Goal: Information Seeking & Learning: Learn about a topic

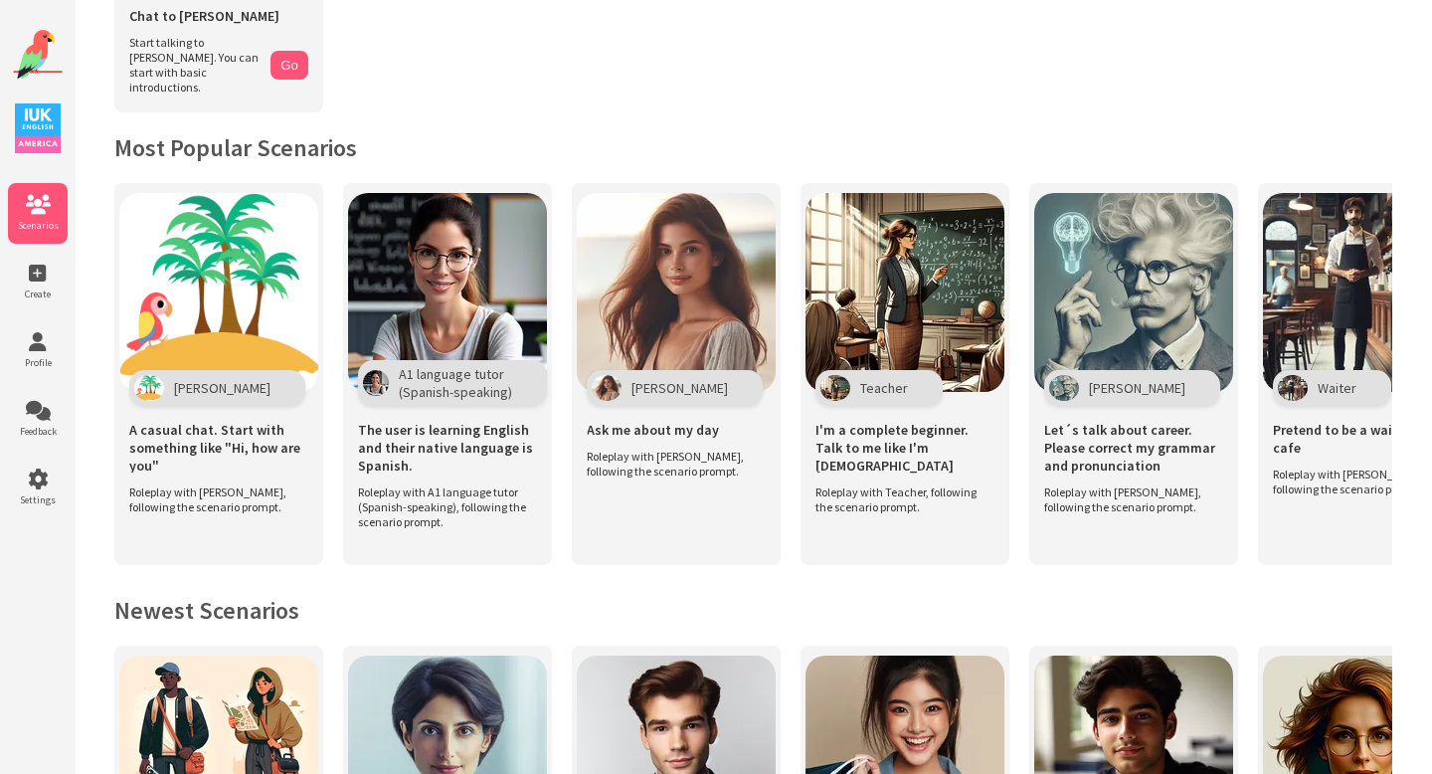
scroll to position [310, 0]
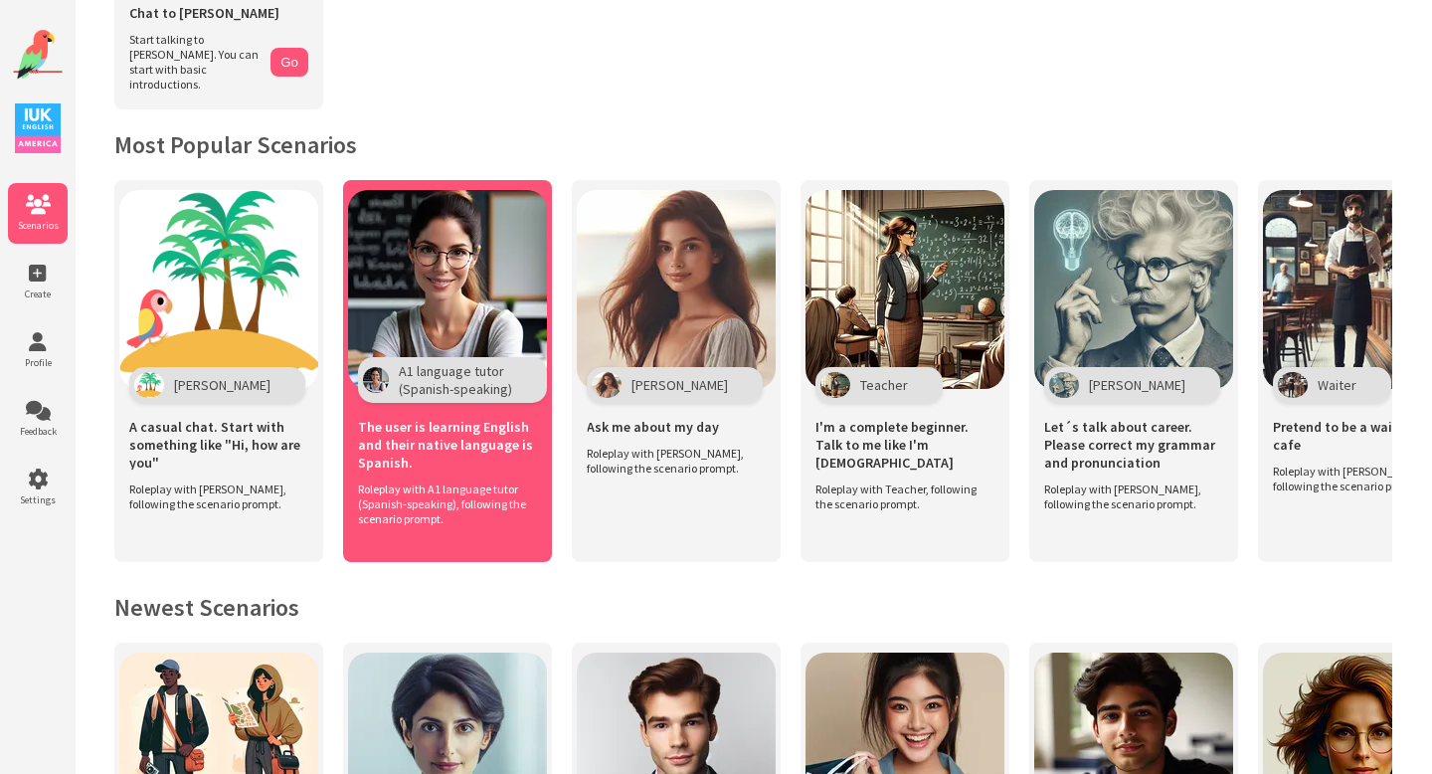
click at [460, 357] on div "A1 language tutor (Spanish-speaking)" at bounding box center [452, 380] width 189 height 46
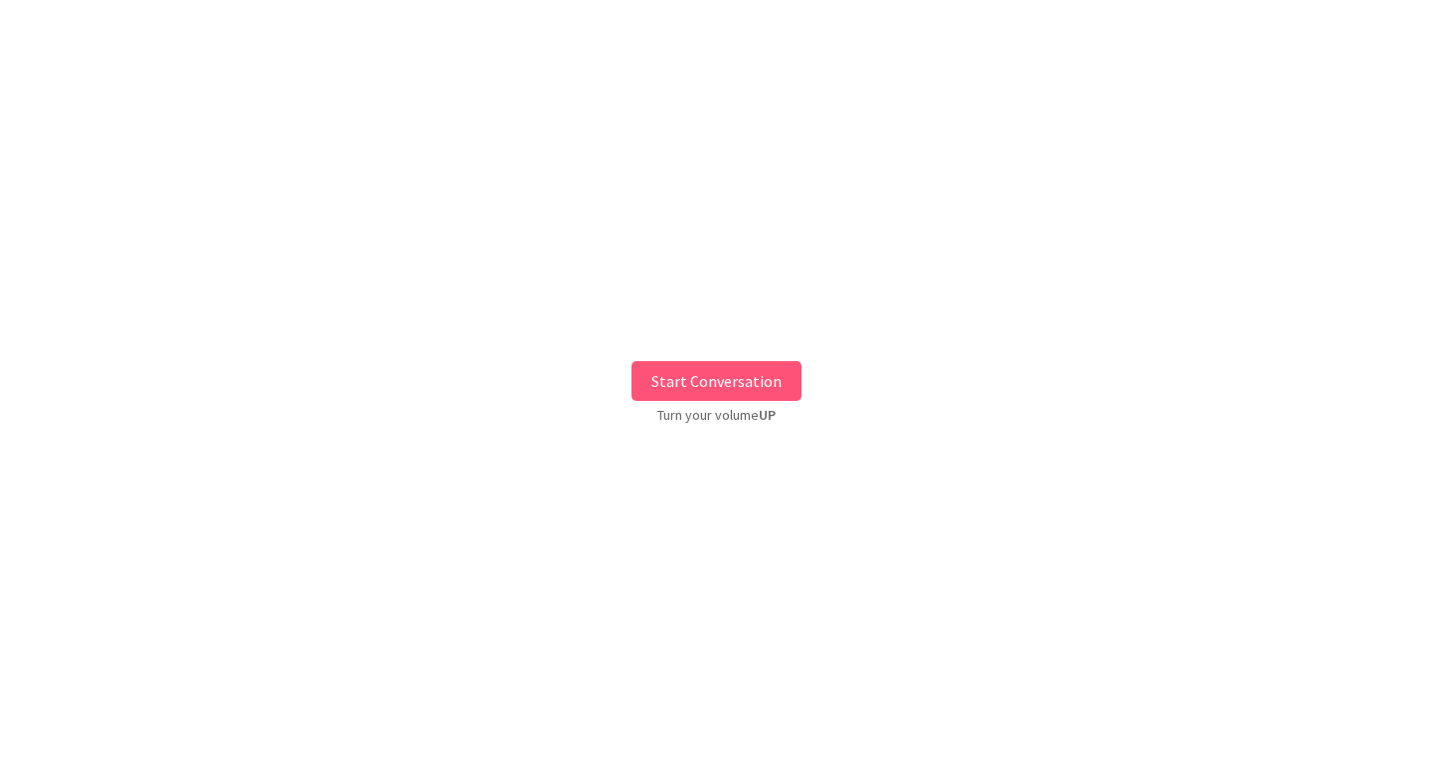
click at [687, 378] on button "Start Conversation" at bounding box center [716, 381] width 170 height 40
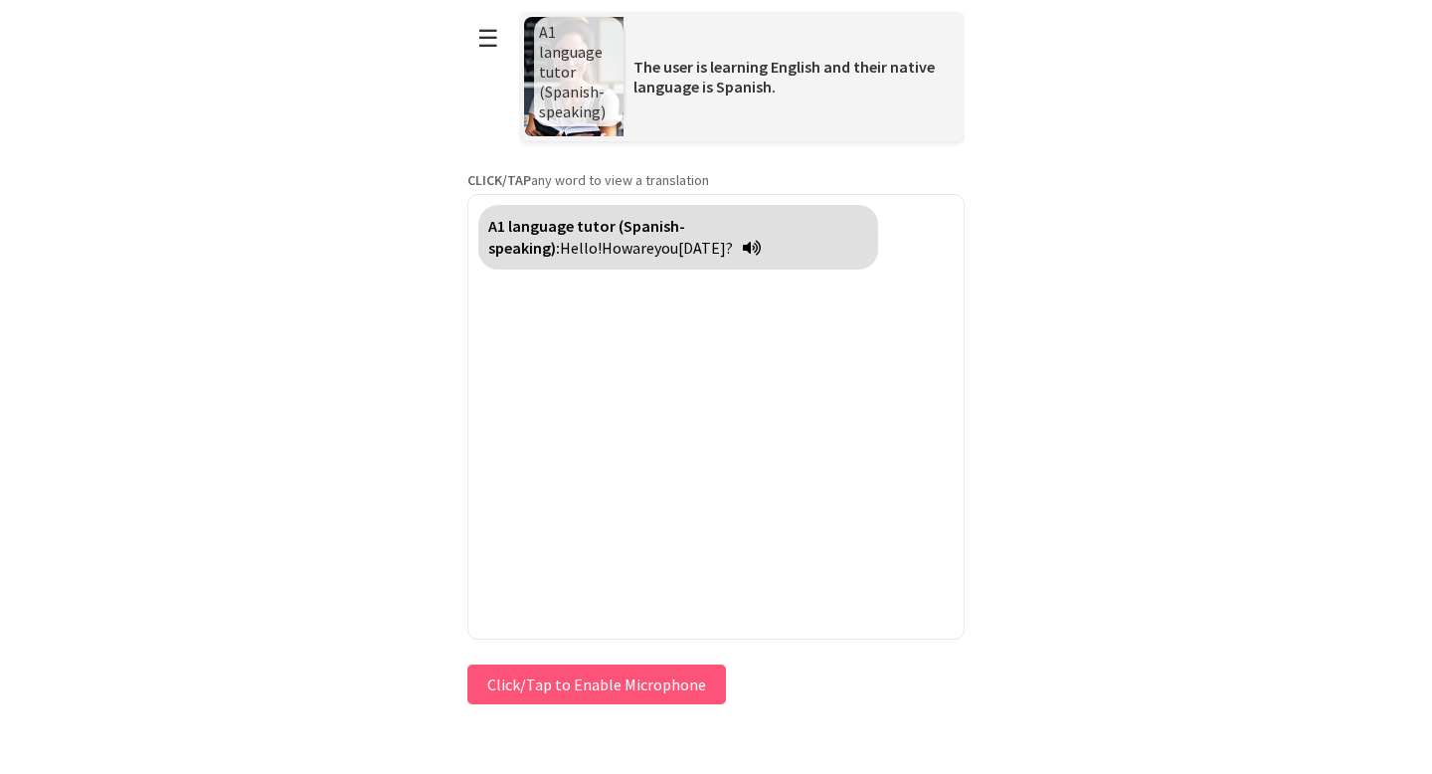
click at [615, 690] on button "Click/Tap to Enable Microphone" at bounding box center [596, 684] width 259 height 40
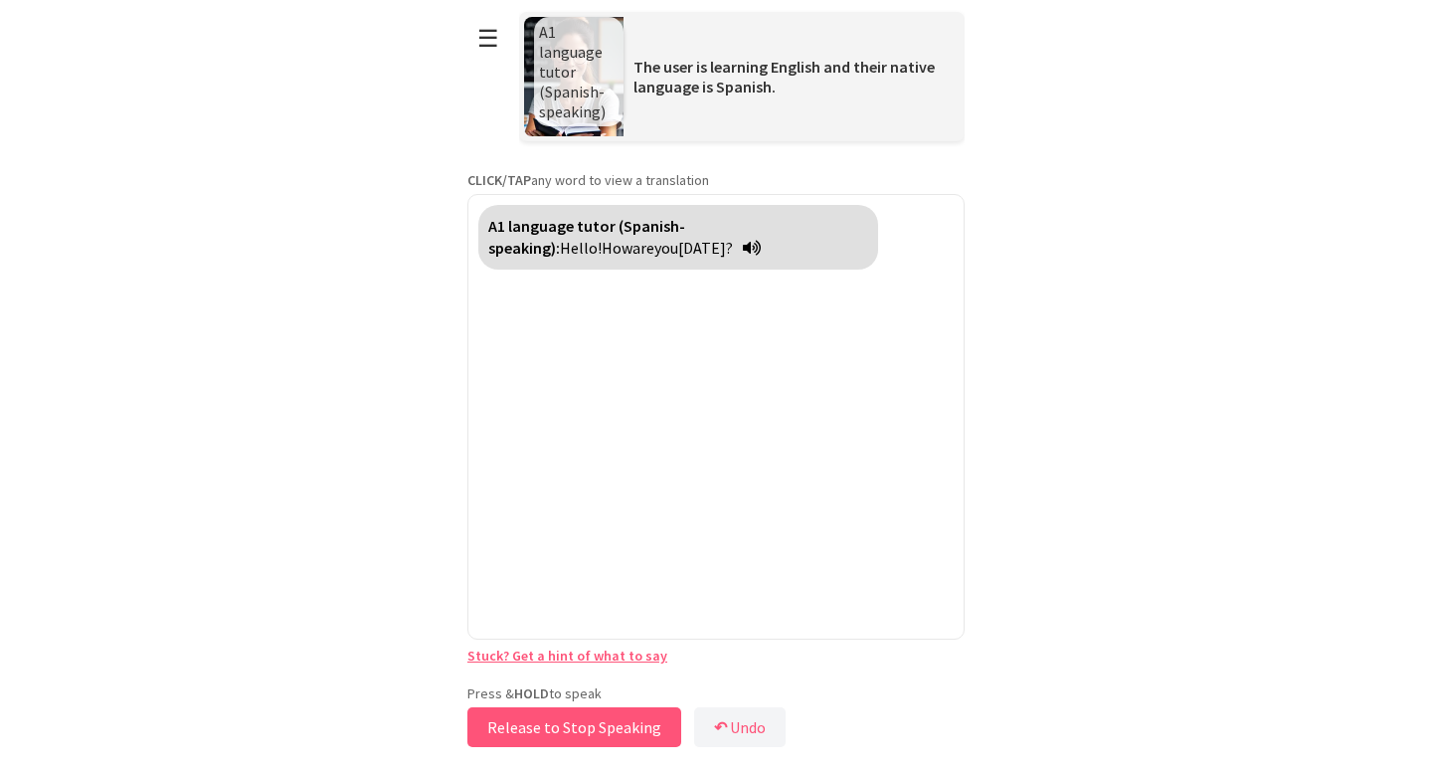
click at [593, 725] on button "Release to Stop Speaking" at bounding box center [574, 727] width 214 height 40
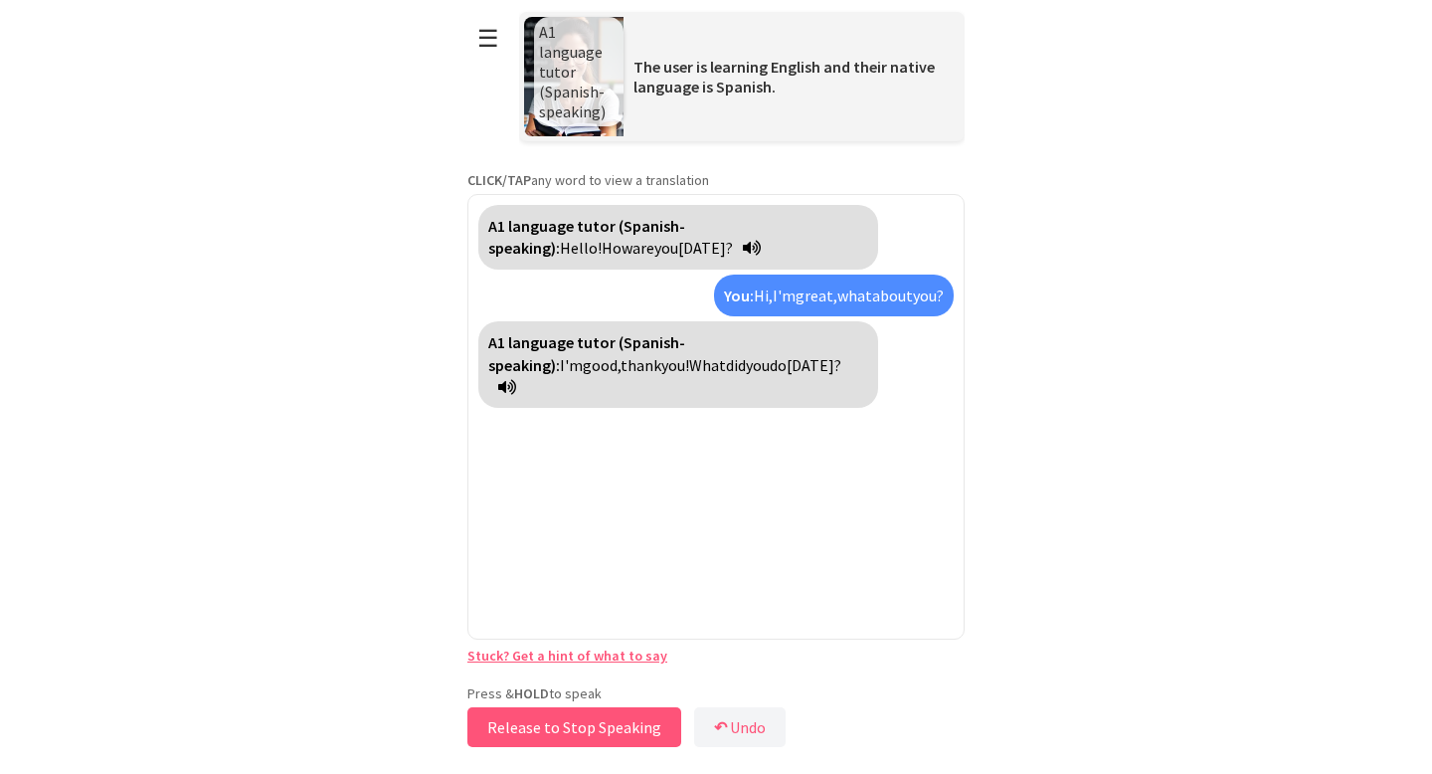
click at [543, 728] on button "Release to Stop Speaking" at bounding box center [574, 727] width 214 height 40
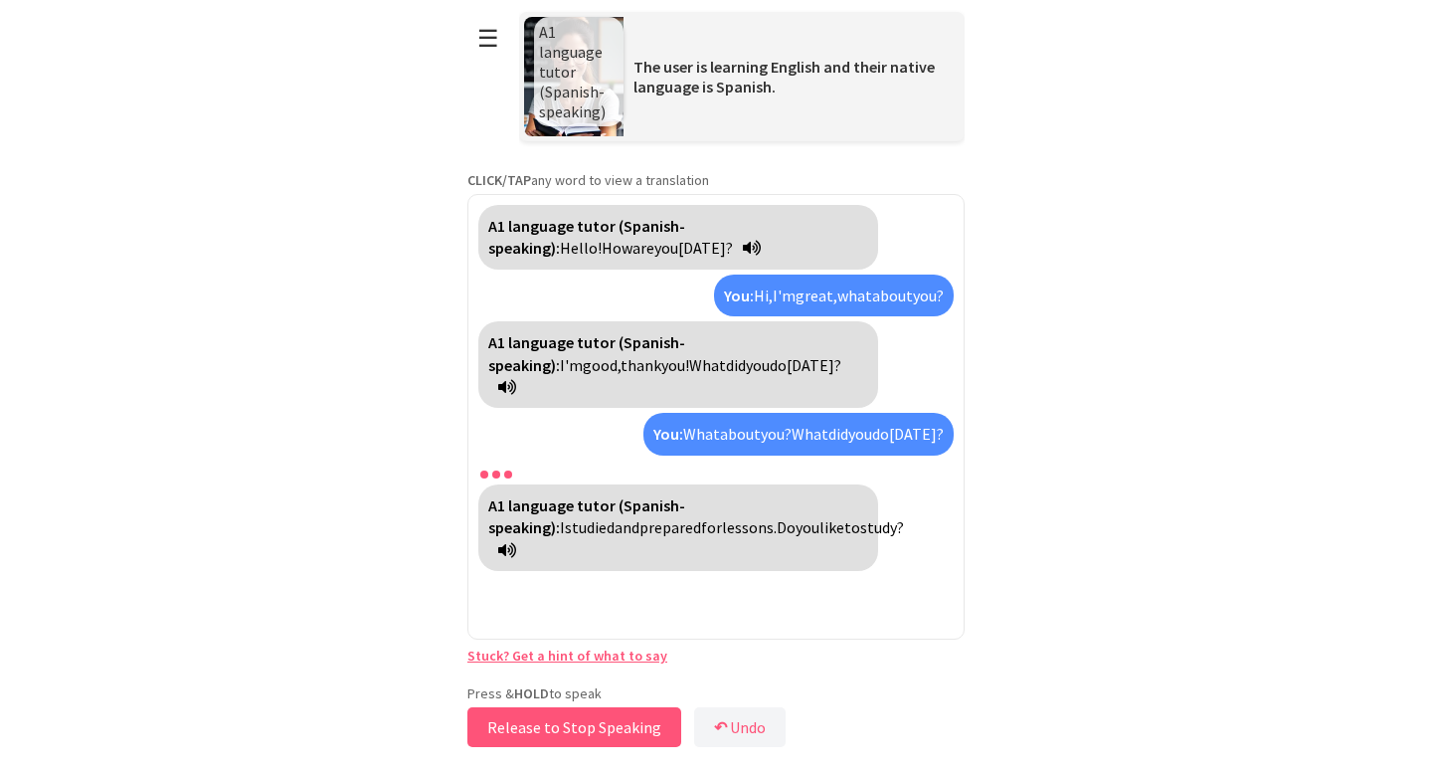
click at [543, 728] on button "Release to Stop Speaking" at bounding box center [574, 727] width 214 height 40
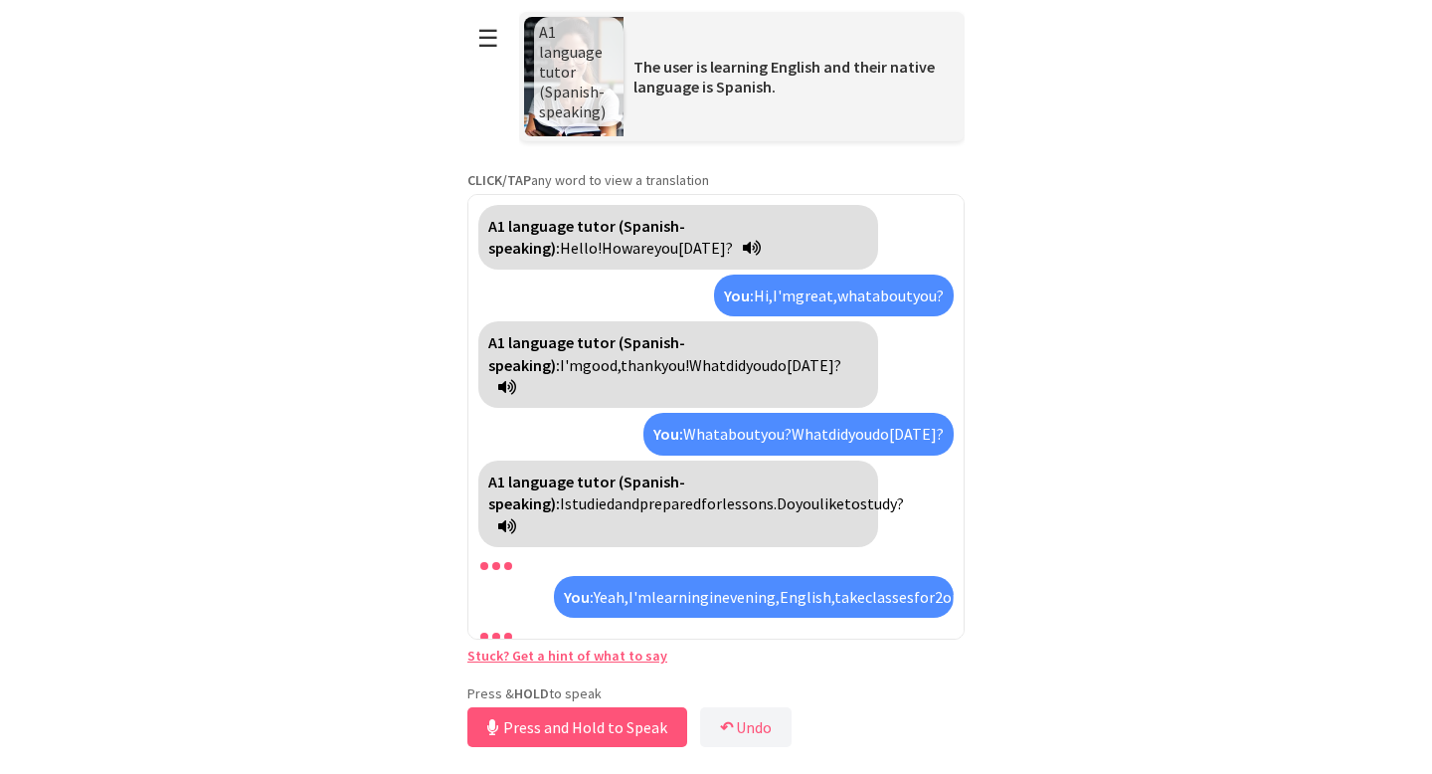
scroll to position [54, 0]
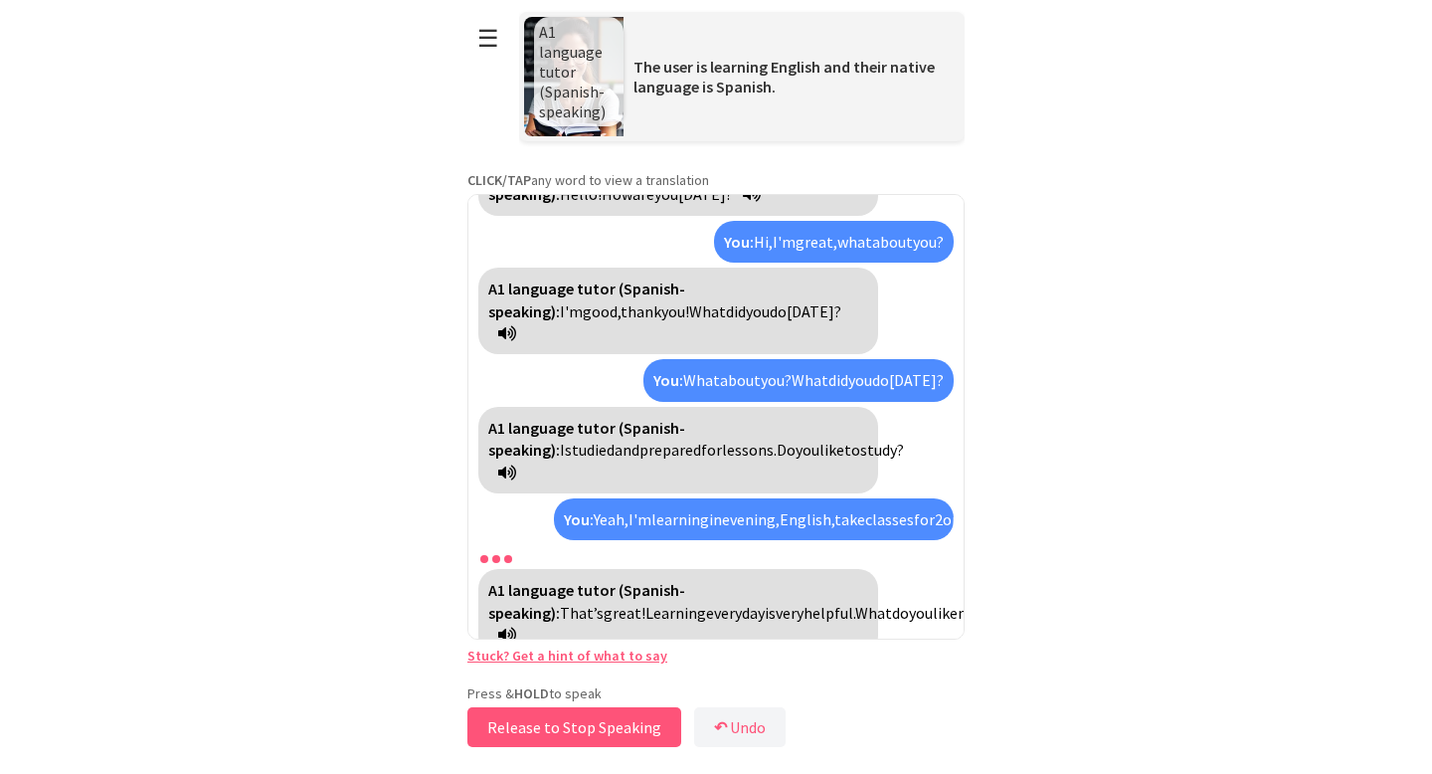
click at [543, 728] on button "Release to Stop Speaking" at bounding box center [574, 727] width 214 height 40
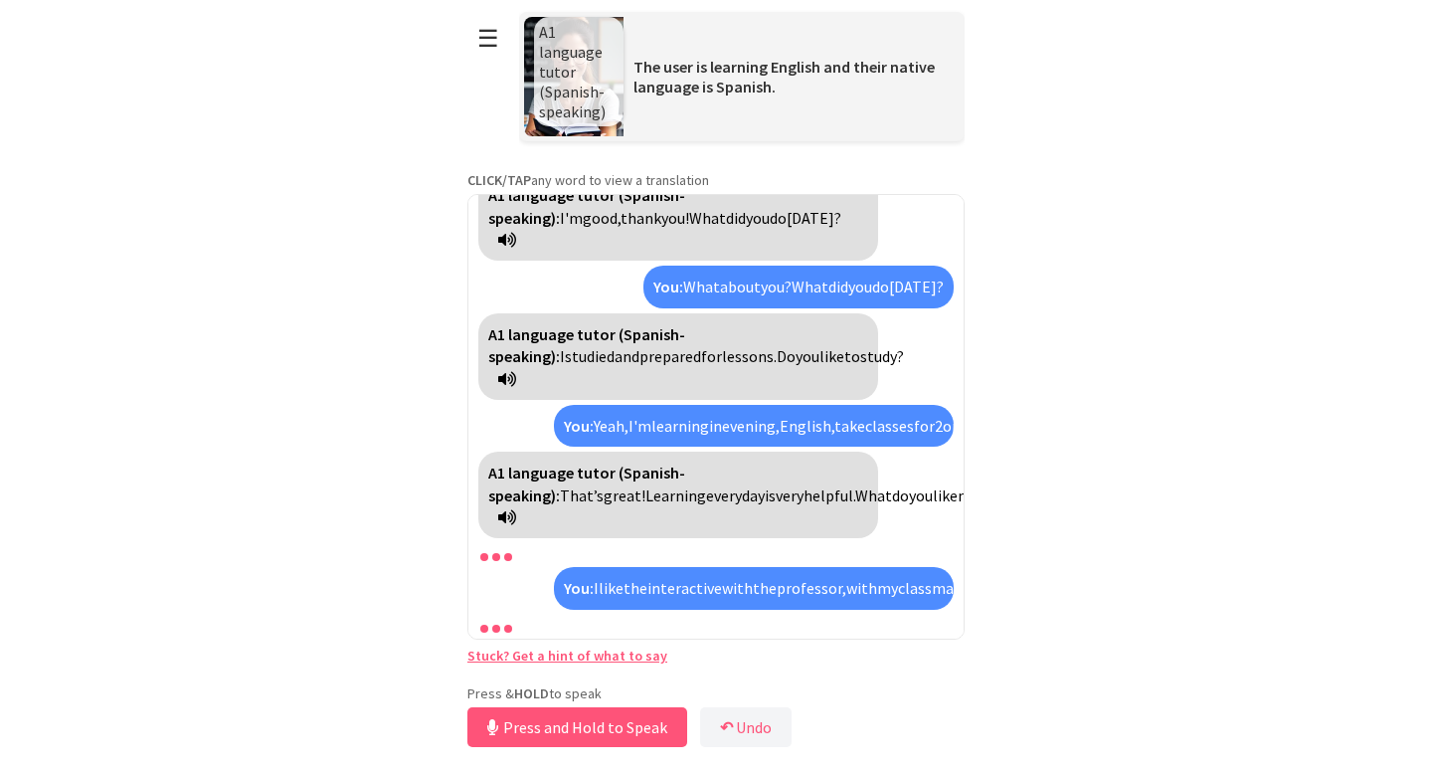
scroll to position [260, 0]
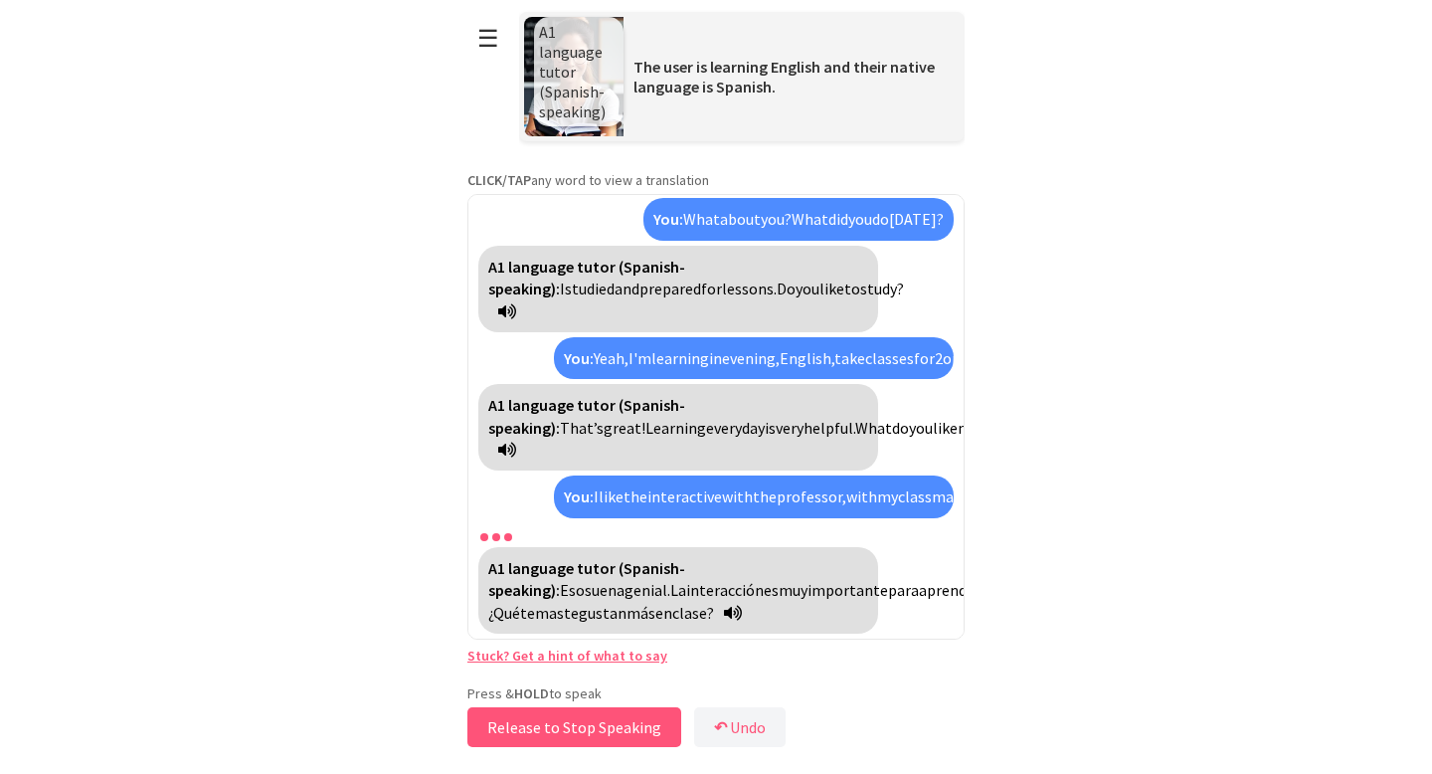
click at [576, 728] on button "Release to Stop Speaking" at bounding box center [574, 727] width 214 height 40
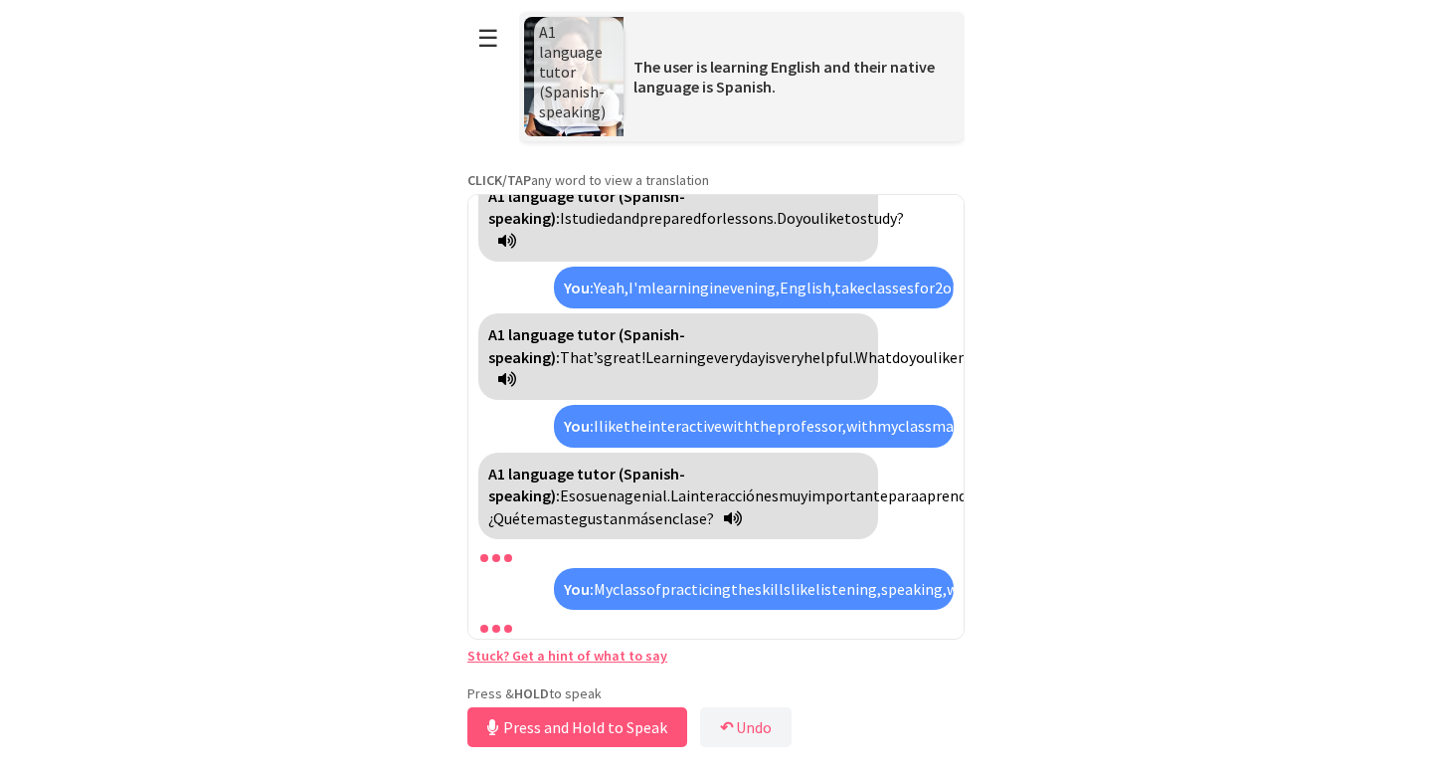
scroll to position [487, 0]
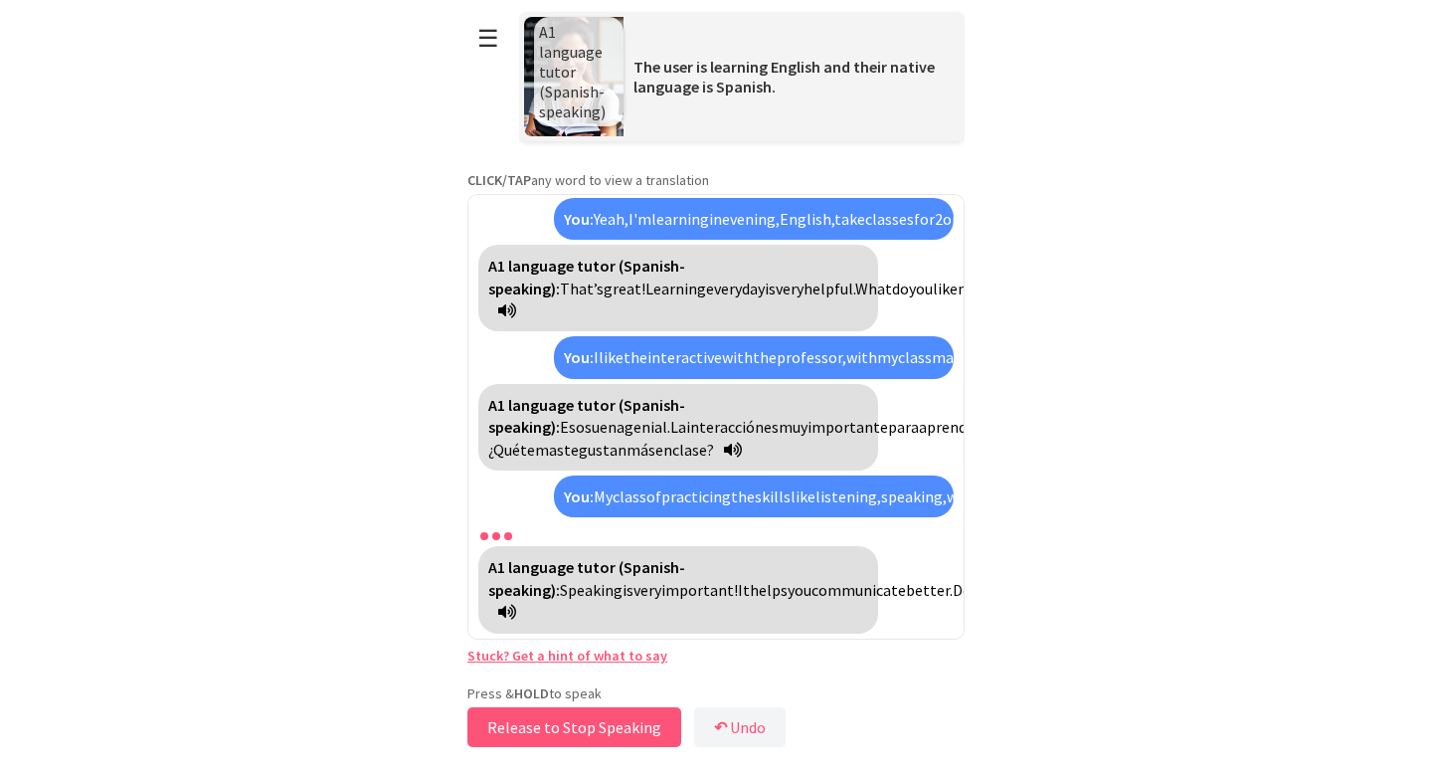
click at [576, 728] on button "Release to Stop Speaking" at bounding box center [574, 727] width 214 height 40
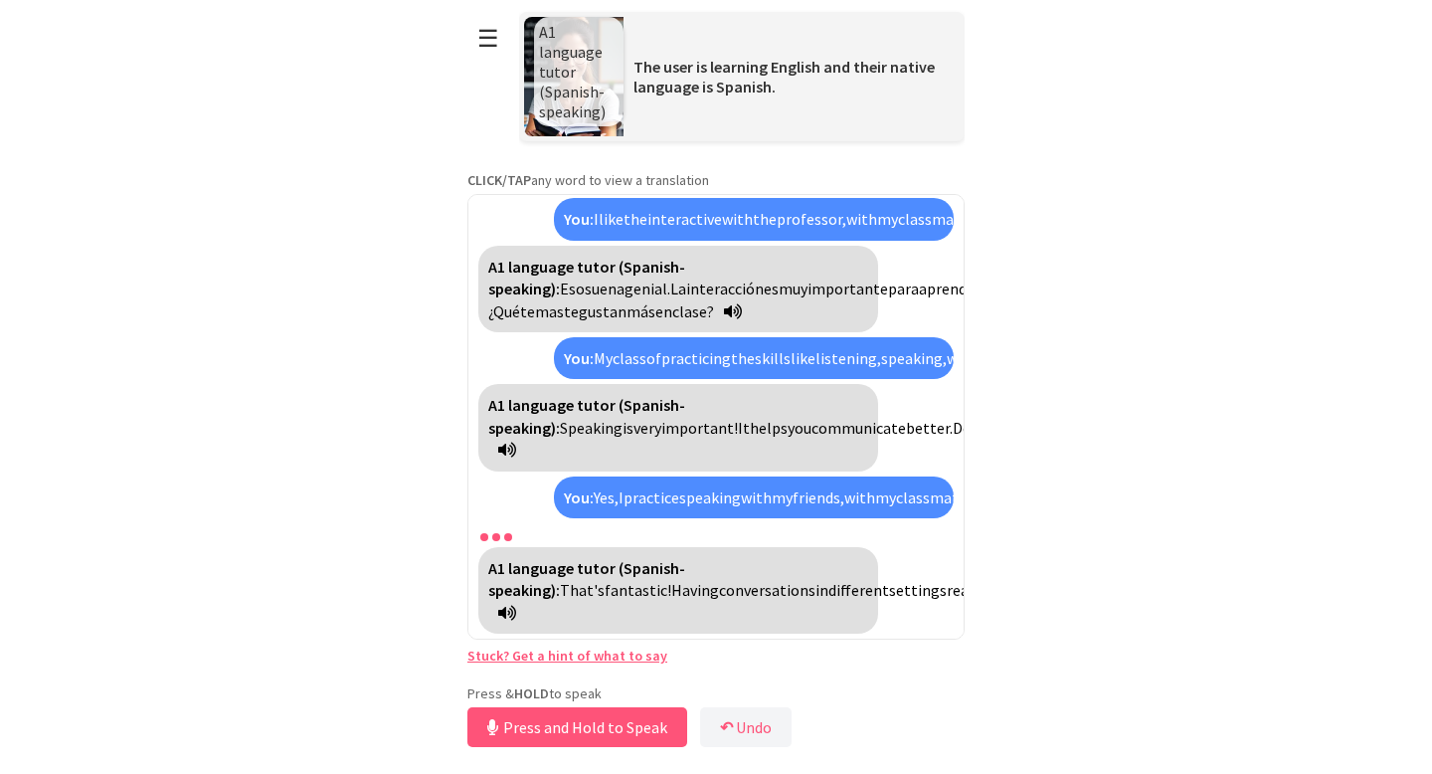
scroll to position [693, 0]
click at [558, 735] on button "Release to Stop Speaking" at bounding box center [574, 727] width 214 height 40
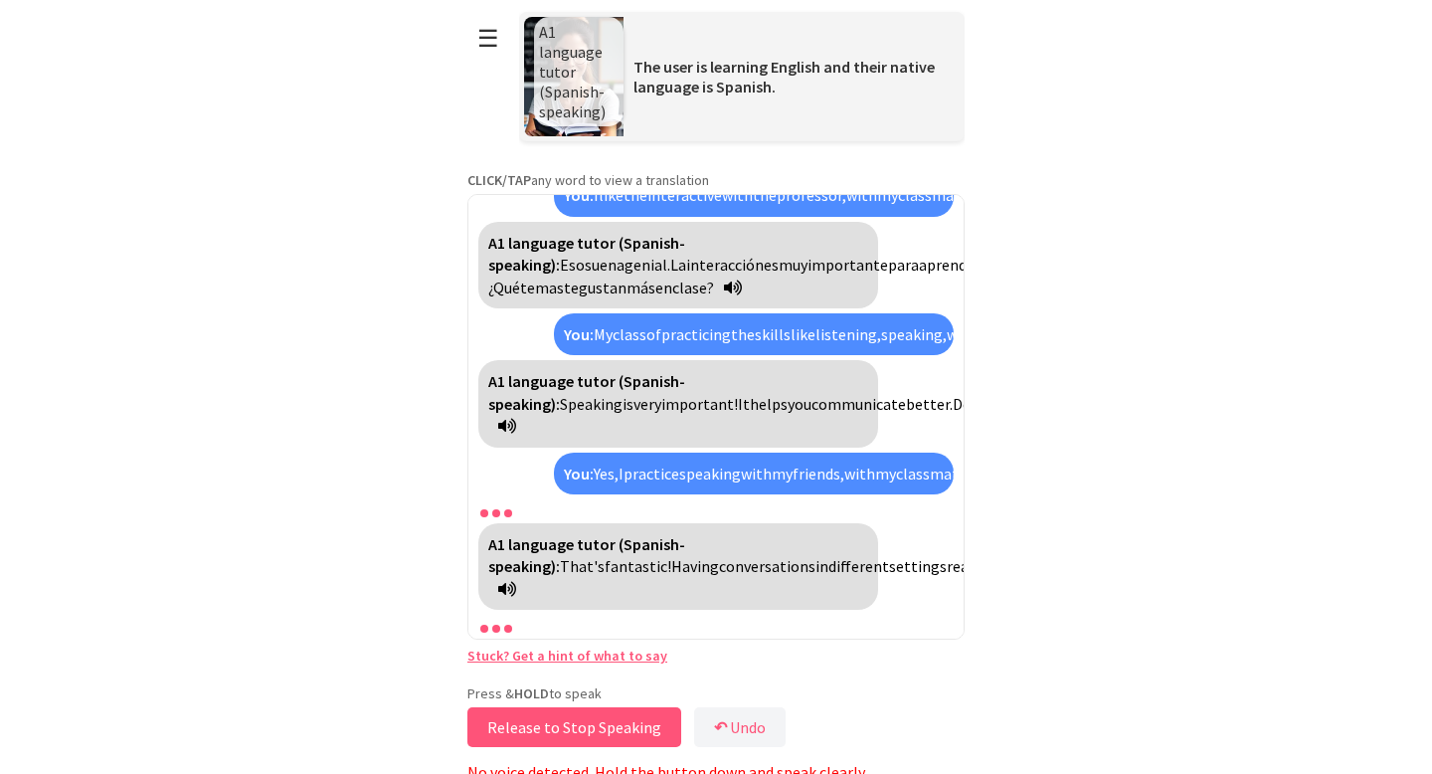
click at [575, 719] on button "Release to Stop Speaking" at bounding box center [574, 727] width 214 height 40
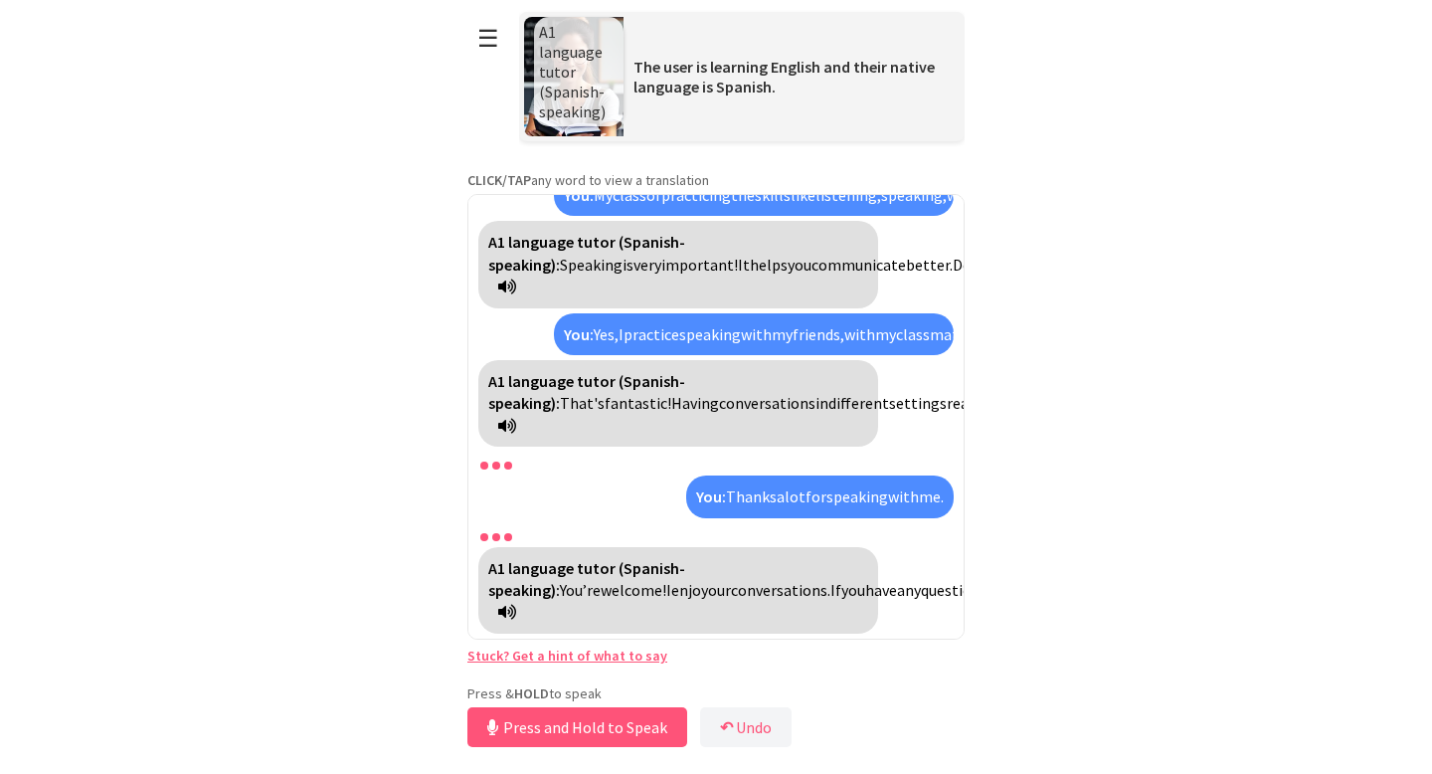
scroll to position [855, 0]
click at [576, 713] on button "Release to Stop Speaking" at bounding box center [574, 727] width 214 height 40
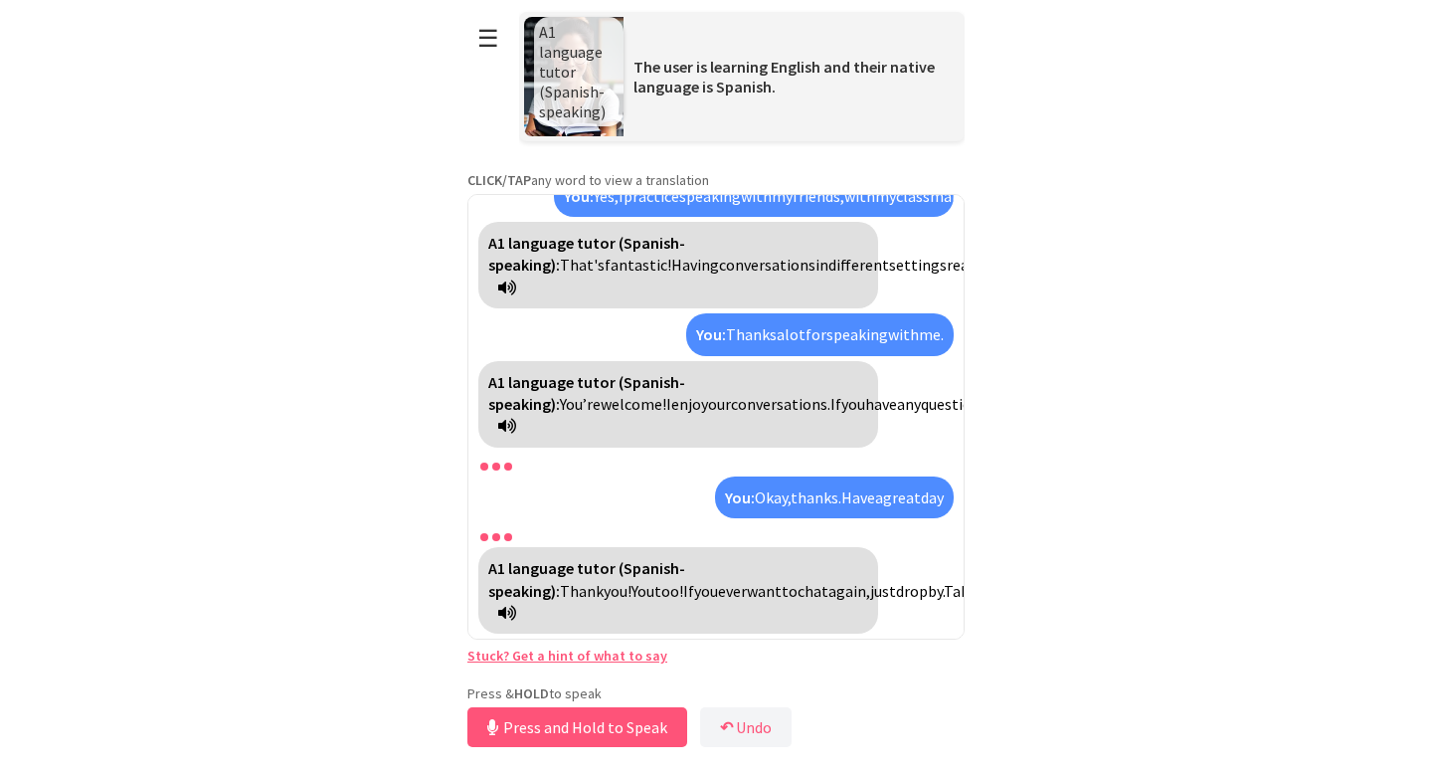
scroll to position [994, 0]
